Goal: Task Accomplishment & Management: Complete application form

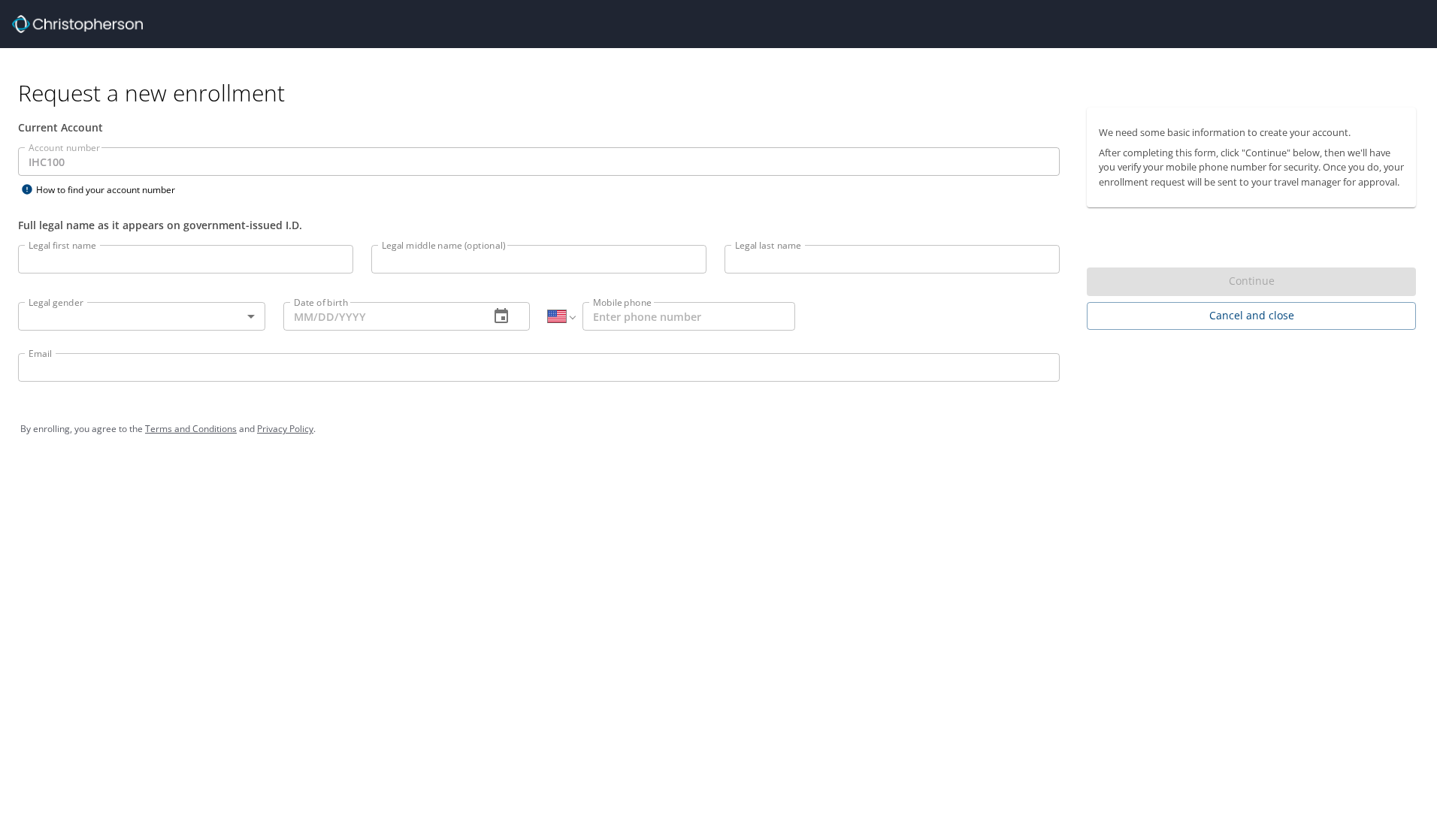
select select "US"
click at [91, 261] on input "Legal first name" at bounding box center [185, 259] width 335 height 29
type input "[PERSON_NAME]"
type input "Black"
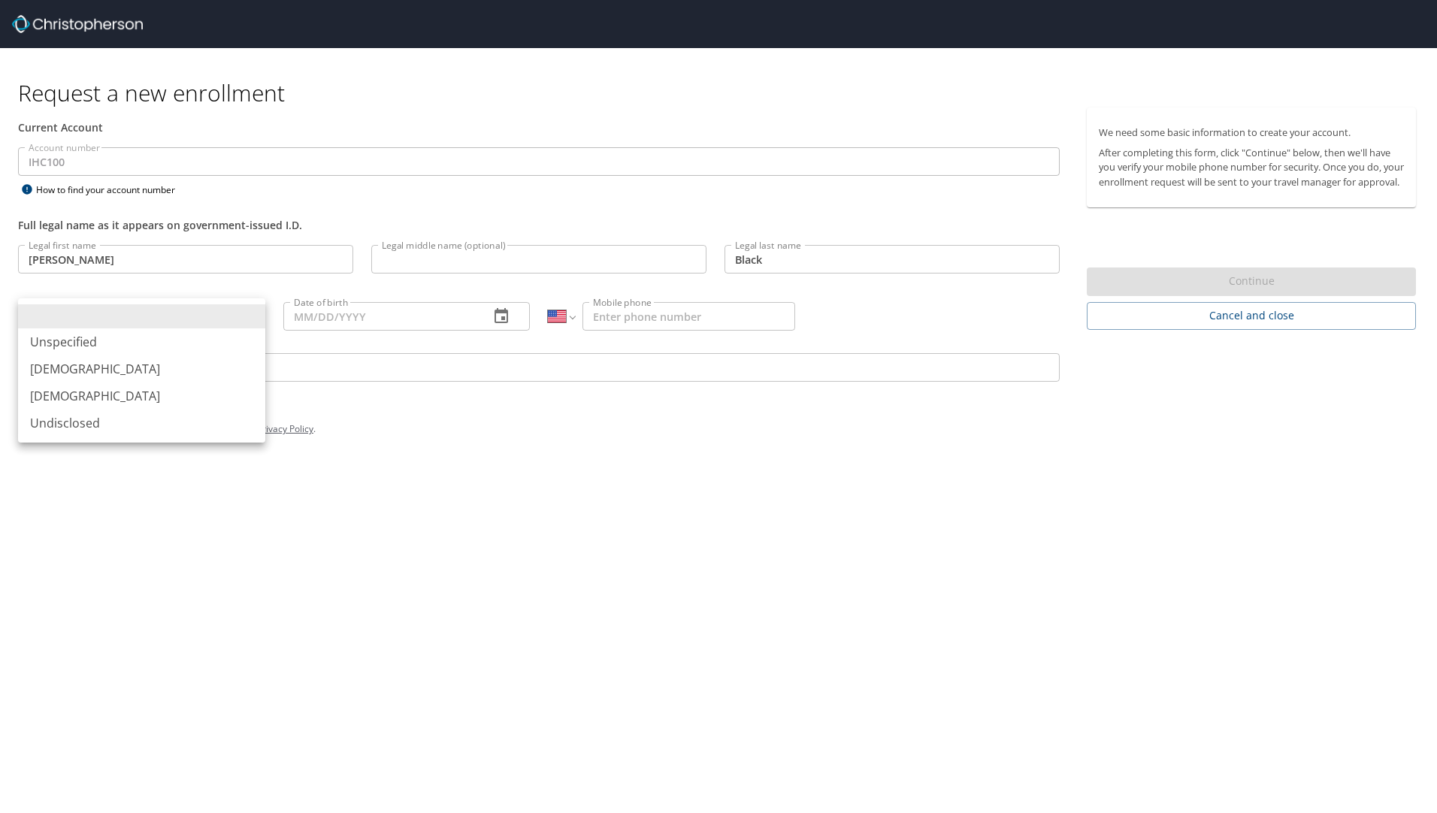
click at [102, 326] on body "Request a new enrollment Current Account Account number IHC100 Account number H…" at bounding box center [718, 406] width 1437 height 813
click at [98, 404] on li "[DEMOGRAPHIC_DATA]" at bounding box center [141, 395] width 247 height 27
type input "[DEMOGRAPHIC_DATA]"
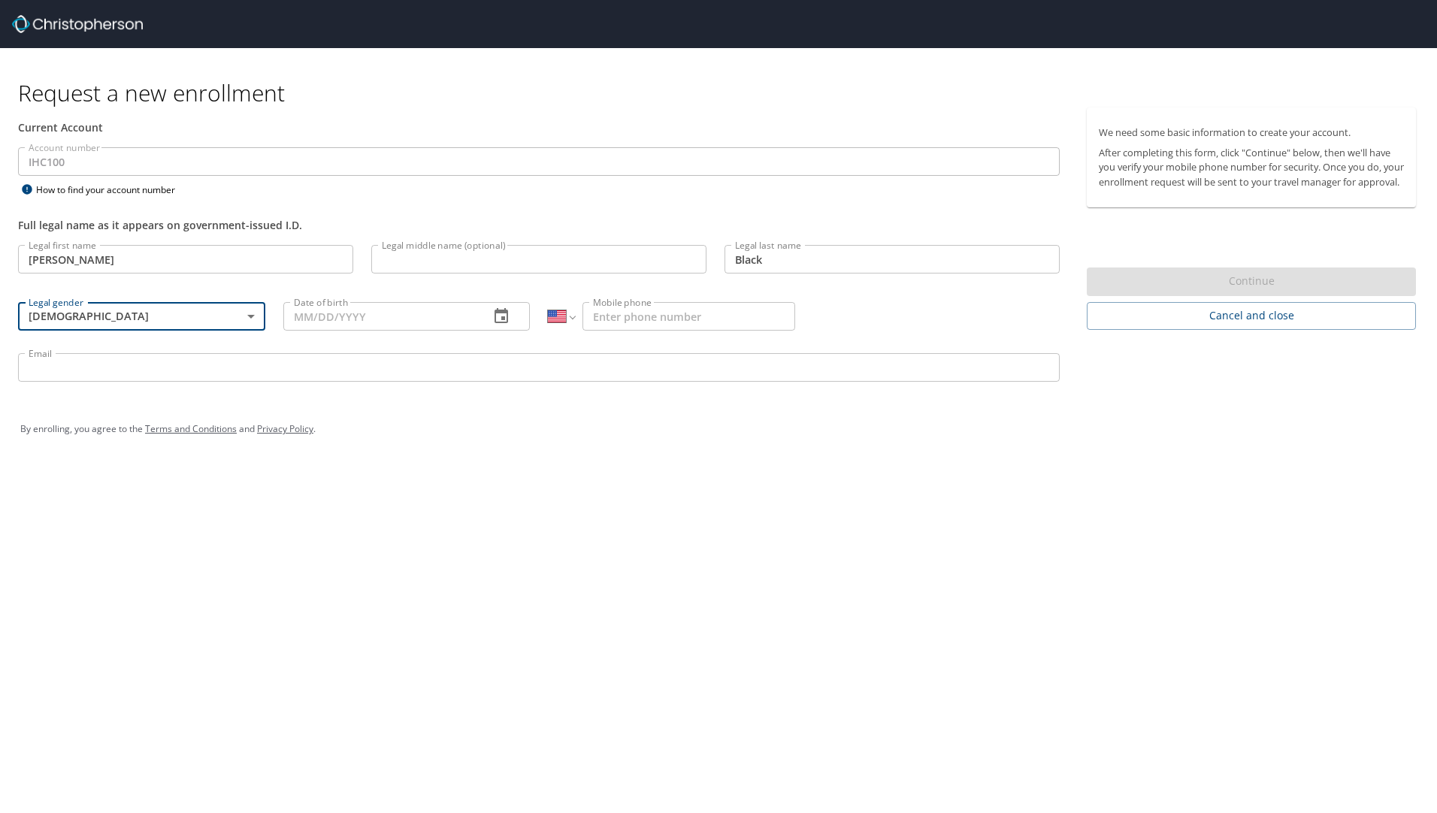
click at [348, 327] on input "Date of birth" at bounding box center [380, 316] width 195 height 29
type input "[DATE]"
click at [629, 319] on input "Mobile phone" at bounding box center [688, 316] width 213 height 29
type input "[PHONE_NUMBER]"
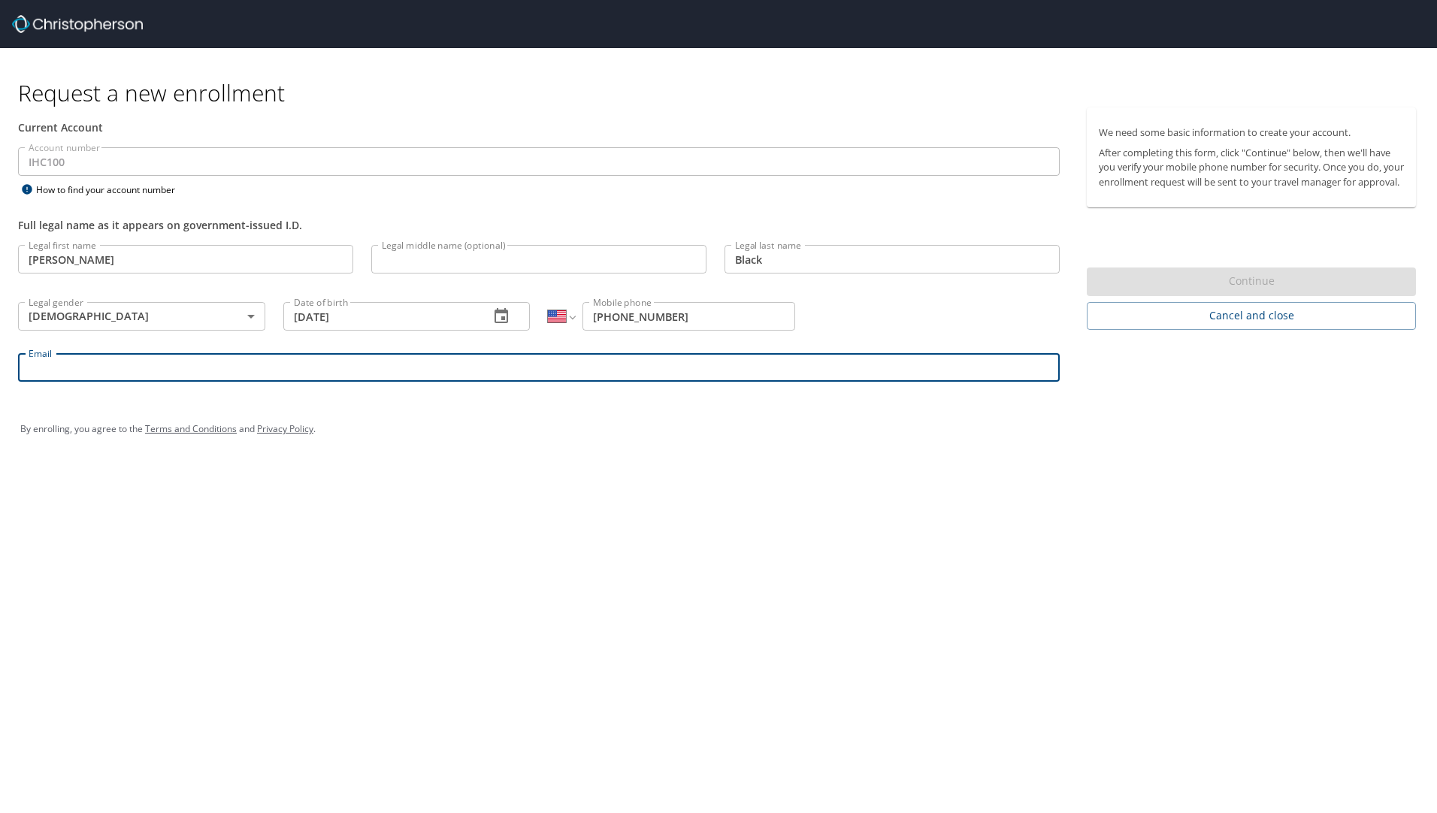
click at [41, 366] on input "Email" at bounding box center [538, 367] width 1041 height 29
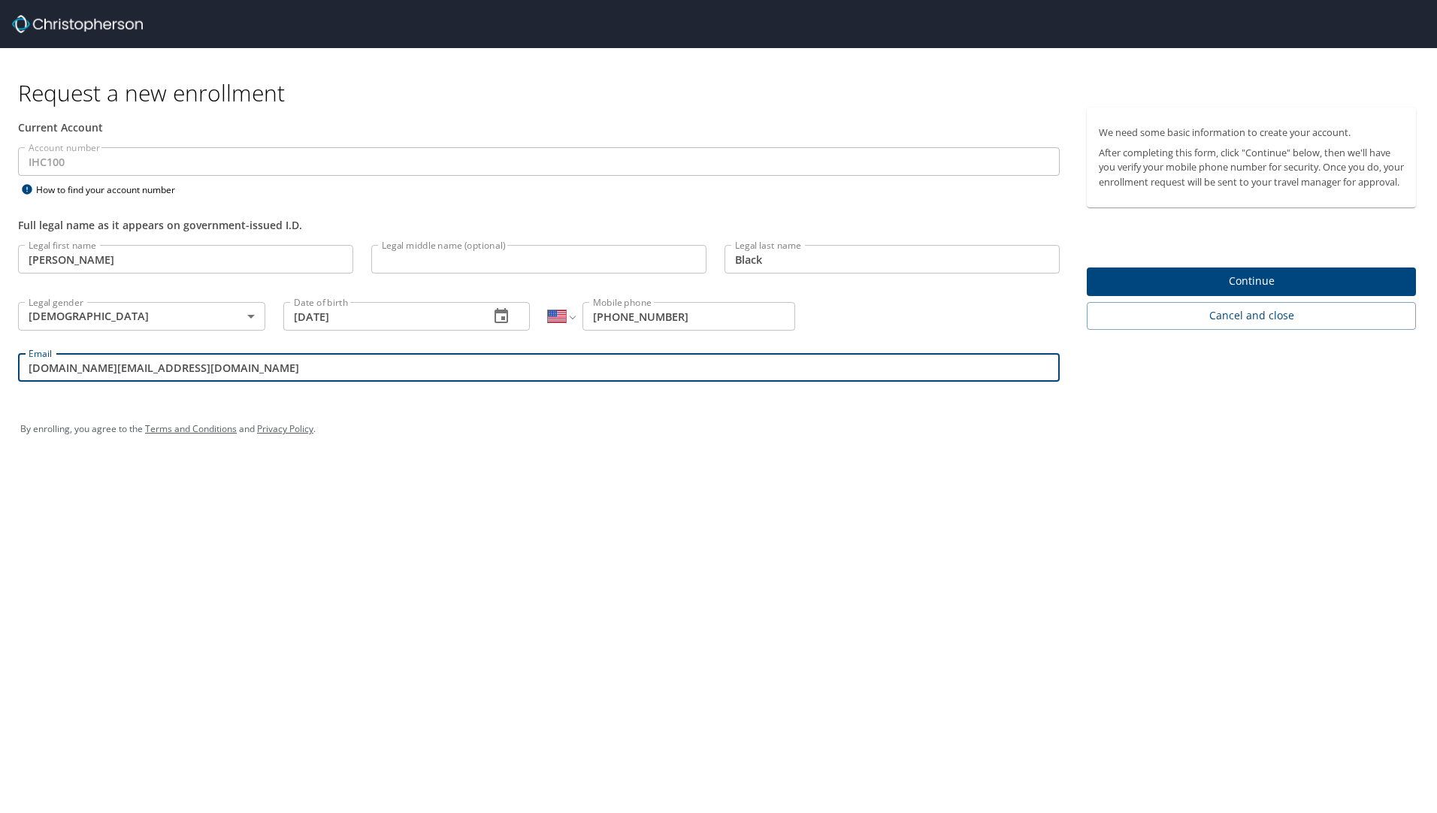
type input "[DOMAIN_NAME][EMAIL_ADDRESS][DOMAIN_NAME]"
click at [1171, 287] on span "Continue" at bounding box center [1250, 281] width 305 height 19
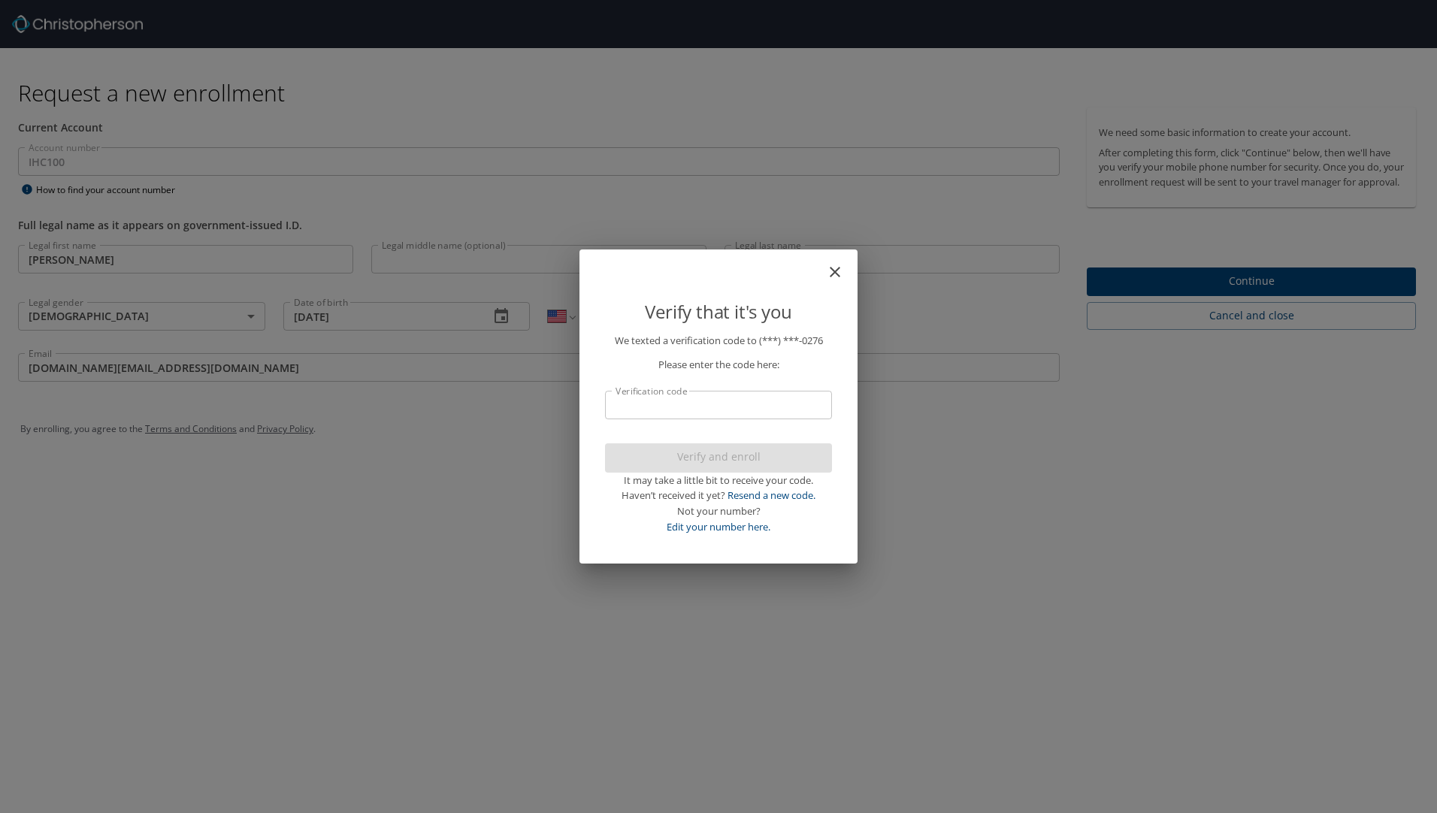
click at [699, 403] on input "Verification code" at bounding box center [718, 405] width 227 height 29
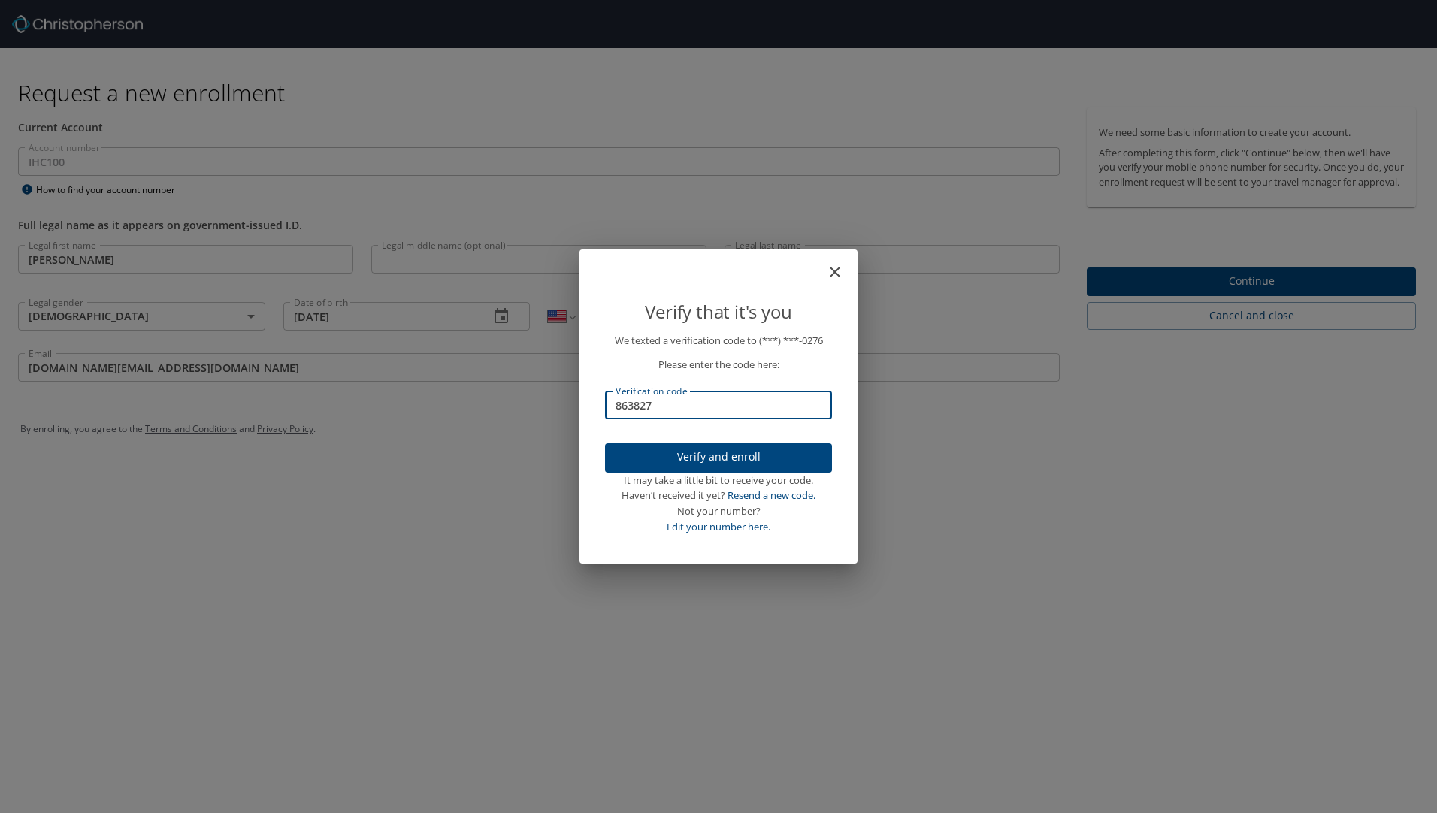
type input "863827"
click at [702, 456] on span "Verify and enroll" at bounding box center [718, 457] width 203 height 19
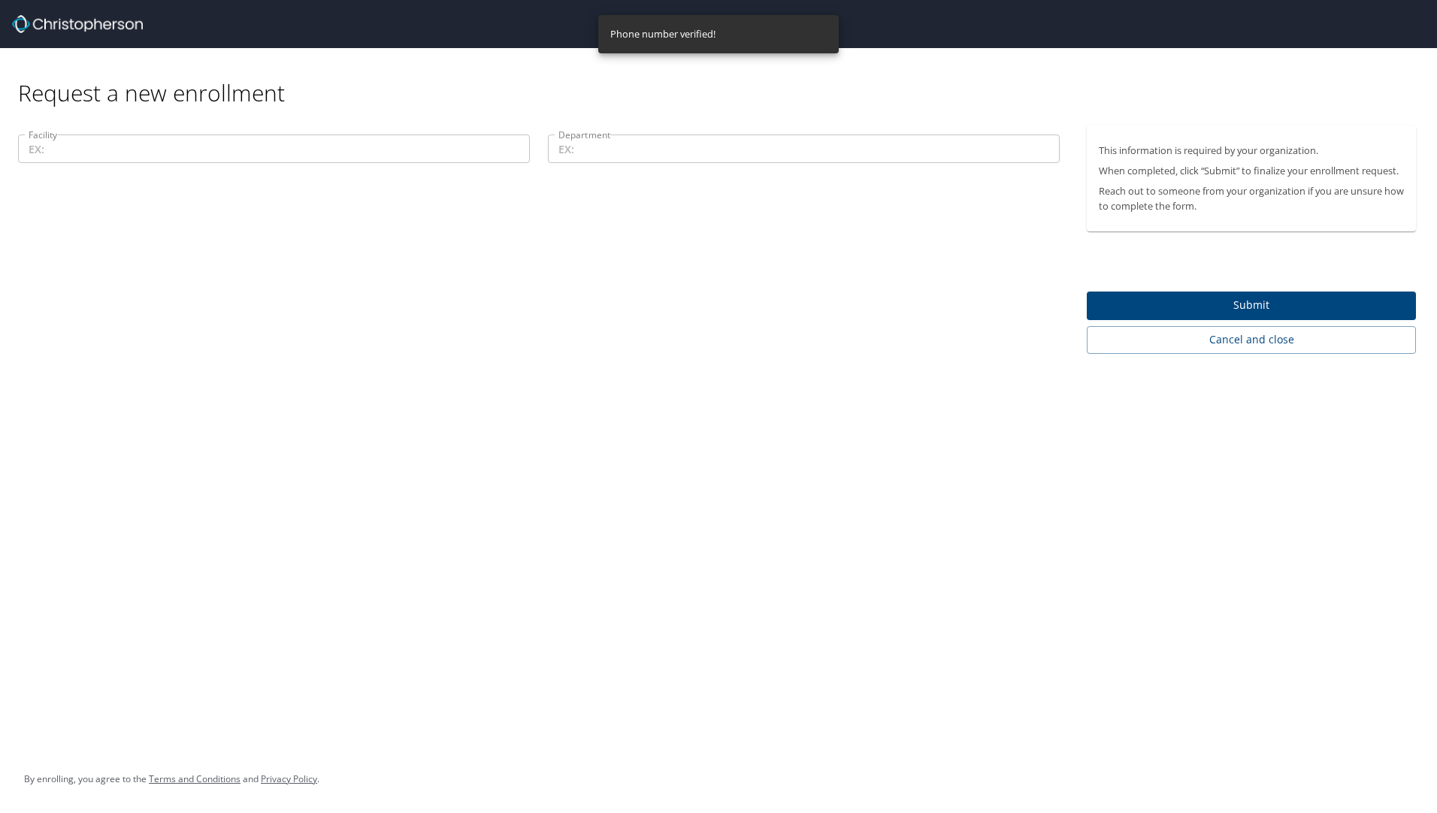
click at [102, 160] on input "Facility" at bounding box center [274, 148] width 512 height 29
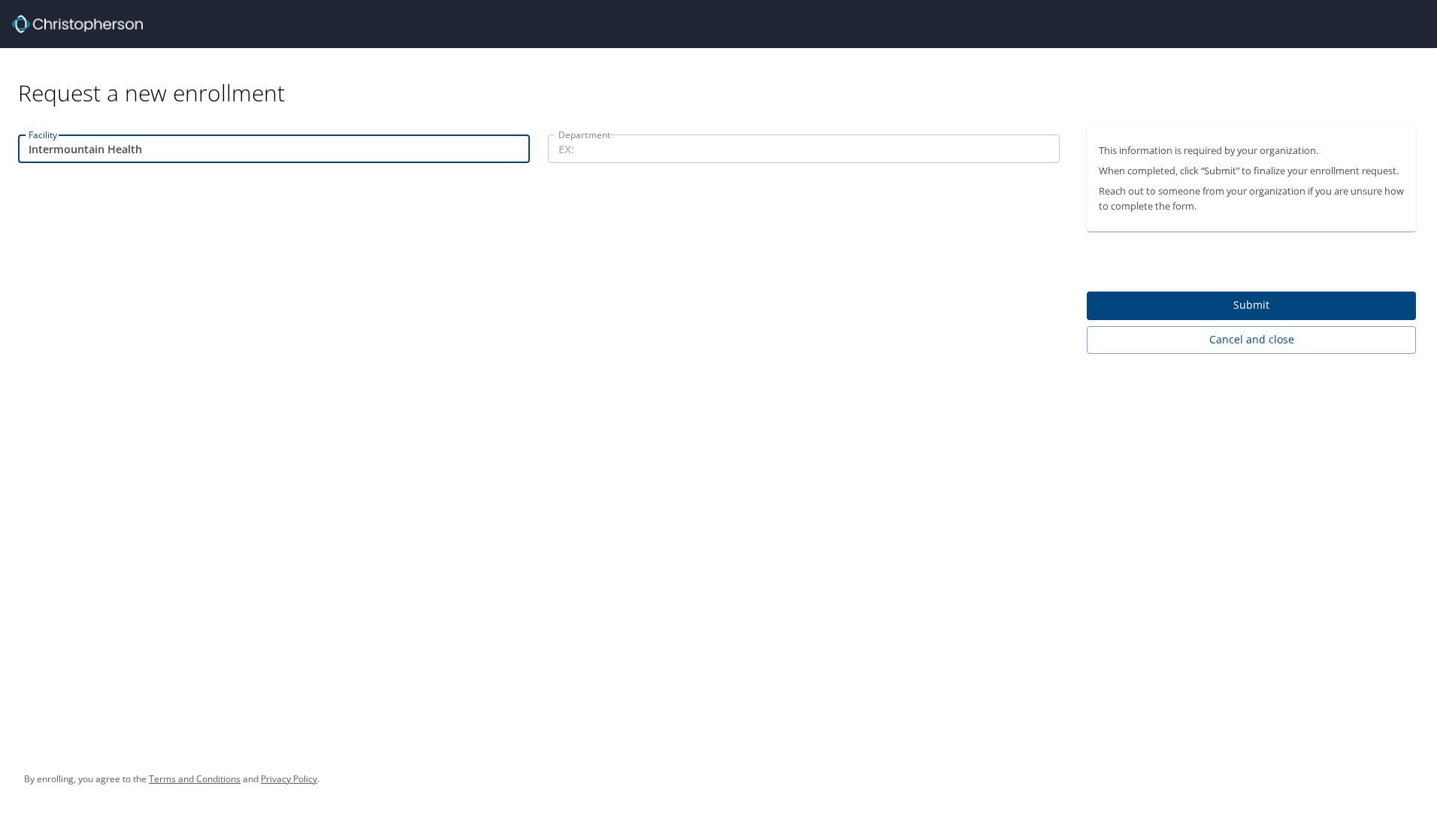
type input "Intermountain Health"
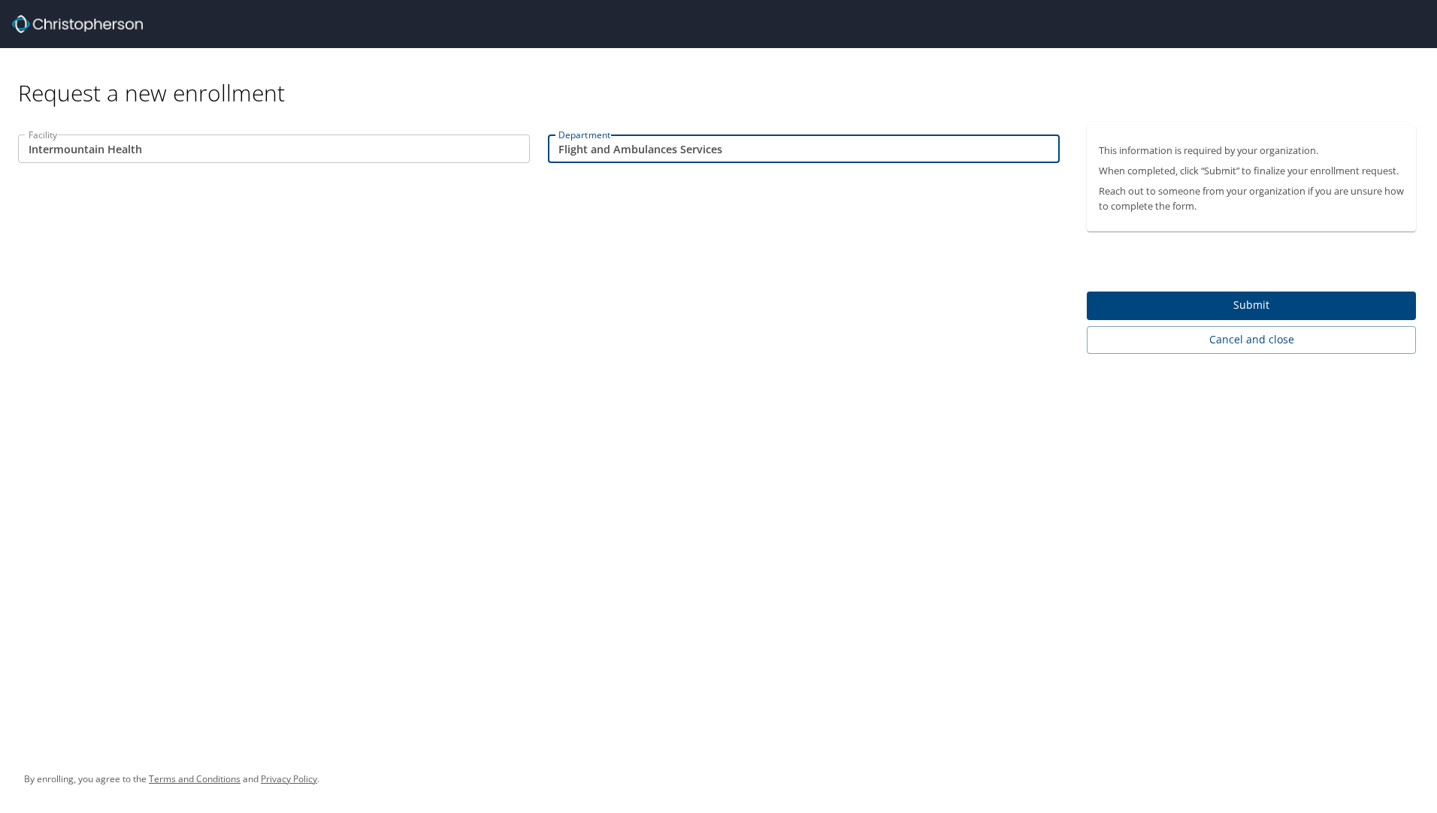
type input "Flight and Ambulances Services"
click at [1264, 302] on span "Submit" at bounding box center [1250, 305] width 305 height 19
